Goal: Entertainment & Leisure: Browse casually

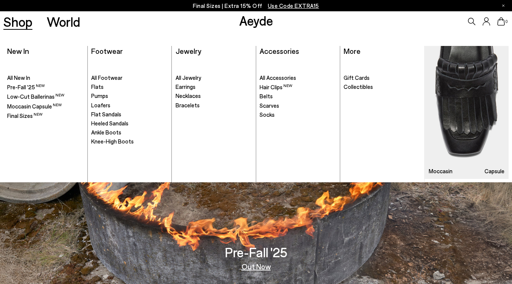
click at [29, 26] on link "Shop" at bounding box center [17, 21] width 29 height 13
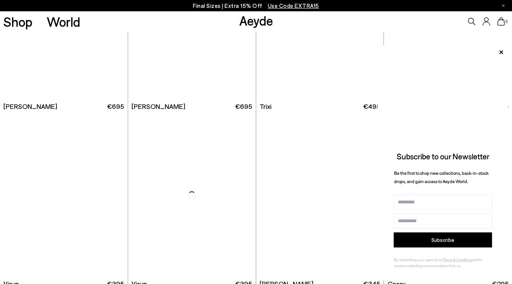
scroll to position [3803, 0]
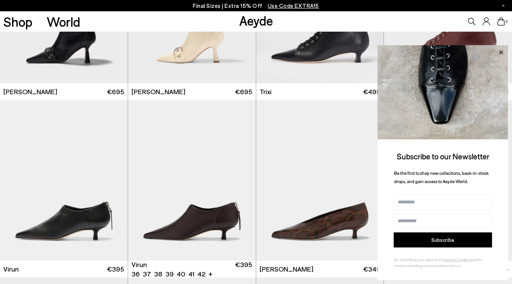
click at [501, 47] on icon at bounding box center [501, 52] width 10 height 10
click at [501, 52] on icon at bounding box center [501, 52] width 4 height 4
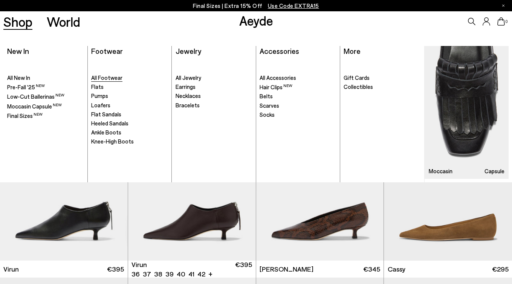
click at [116, 78] on span "All Footwear" at bounding box center [106, 77] width 31 height 7
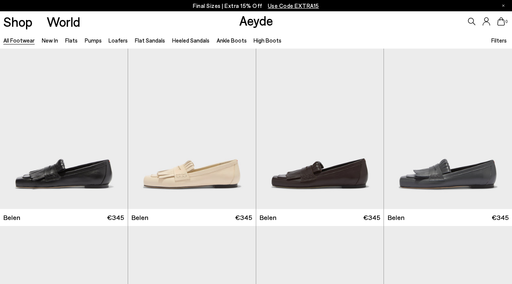
click at [43, 30] on div "Shop World" at bounding box center [40, 21] width 80 height 20
click at [53, 41] on link "New In" at bounding box center [50, 40] width 16 height 7
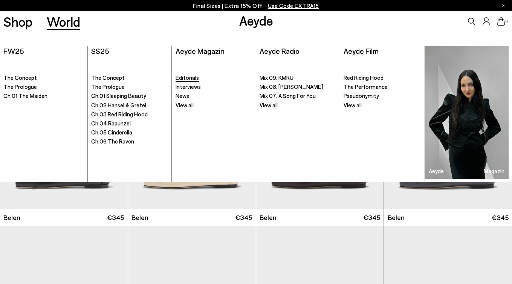
click at [181, 79] on span "Editorials" at bounding box center [186, 77] width 23 height 7
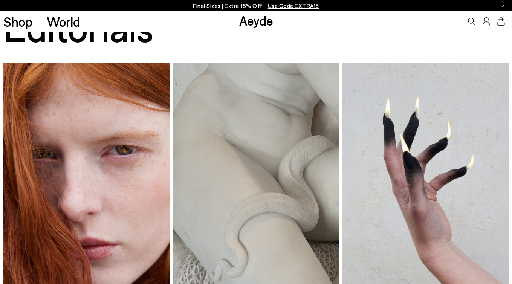
scroll to position [94, 0]
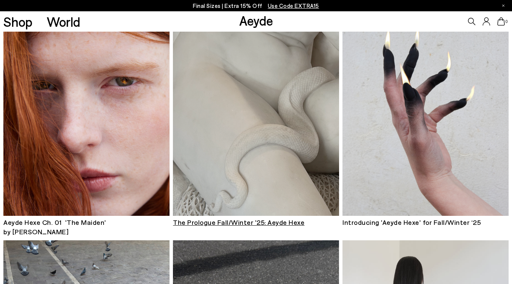
click at [268, 158] on img at bounding box center [256, 105] width 166 height 222
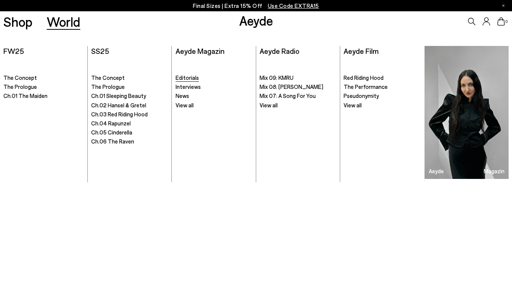
click at [193, 76] on span "Editorials" at bounding box center [186, 77] width 23 height 7
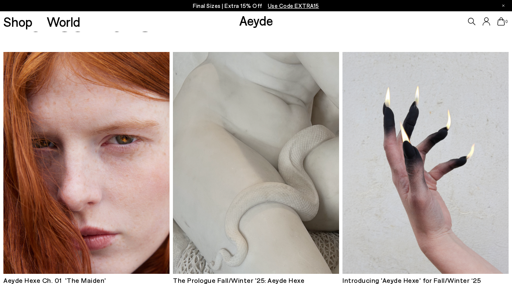
scroll to position [44, 0]
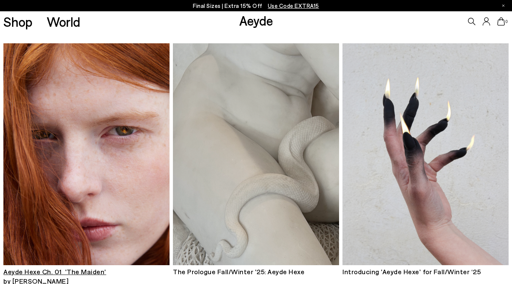
click at [100, 117] on img at bounding box center [86, 154] width 166 height 222
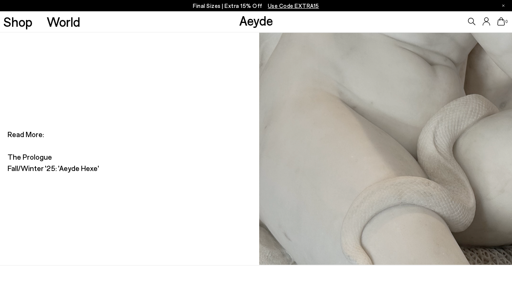
scroll to position [2572, 0]
